Goal: Check status: Check status

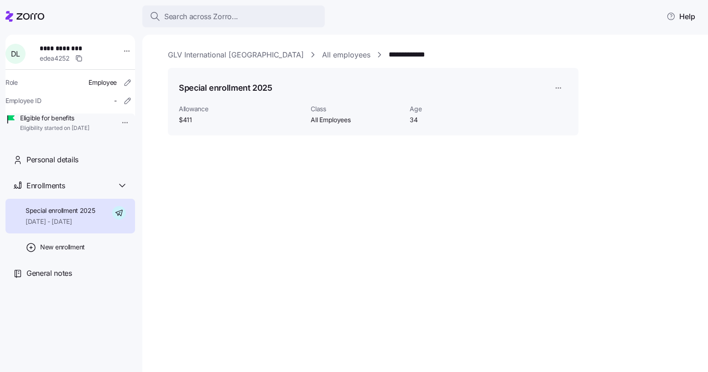
click at [72, 215] on span "Special enrollment 2025" at bounding box center [61, 210] width 70 height 9
click at [389, 53] on link "**********" at bounding box center [415, 54] width 53 height 11
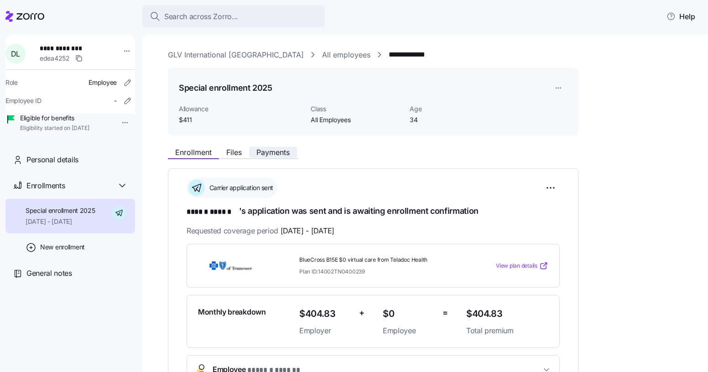
click at [286, 152] on span "Payments" at bounding box center [272, 152] width 33 height 7
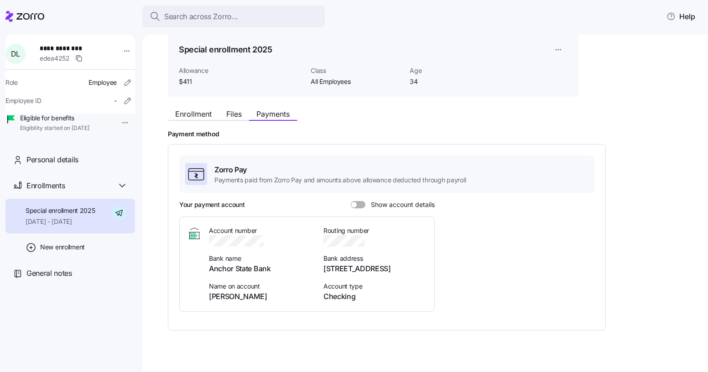
scroll to position [50, 0]
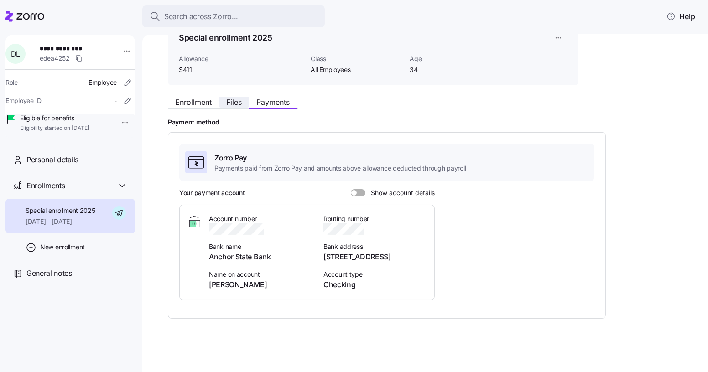
click at [235, 107] on button "Files" at bounding box center [234, 102] width 30 height 11
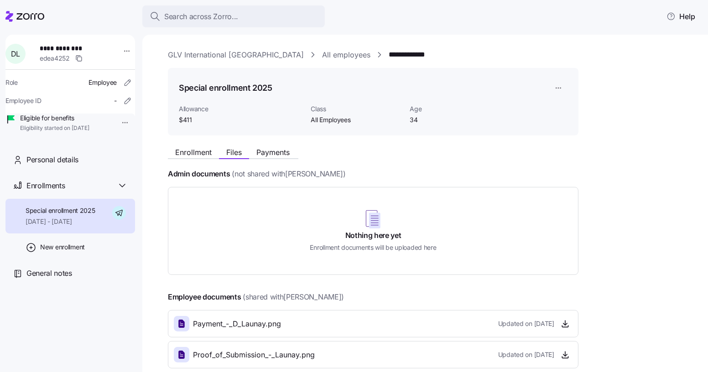
click at [286, 164] on div "Enrollment Files Payments Admin documents (not shared with Damien Launay ) Noth…" at bounding box center [432, 256] width 528 height 226
click at [283, 155] on span "Payments" at bounding box center [272, 152] width 33 height 7
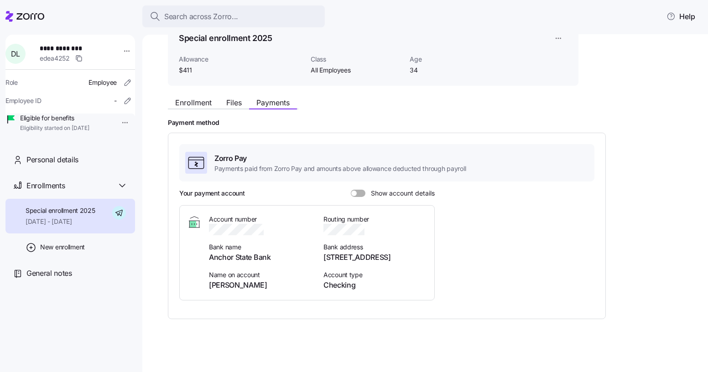
scroll to position [50, 0]
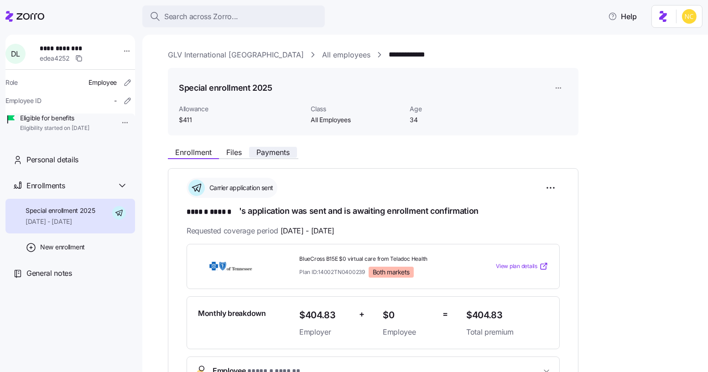
click at [261, 149] on span "Payments" at bounding box center [272, 152] width 33 height 7
